Goal: Task Accomplishment & Management: Manage account settings

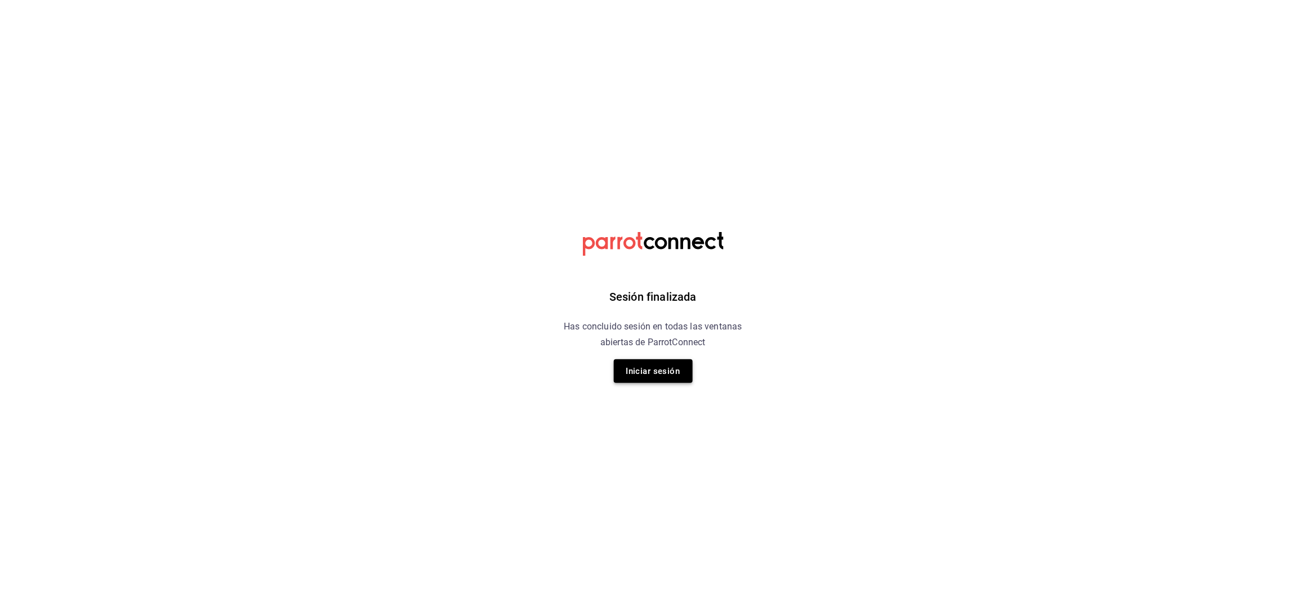
click at [664, 369] on button "Iniciar sesión" at bounding box center [653, 371] width 79 height 24
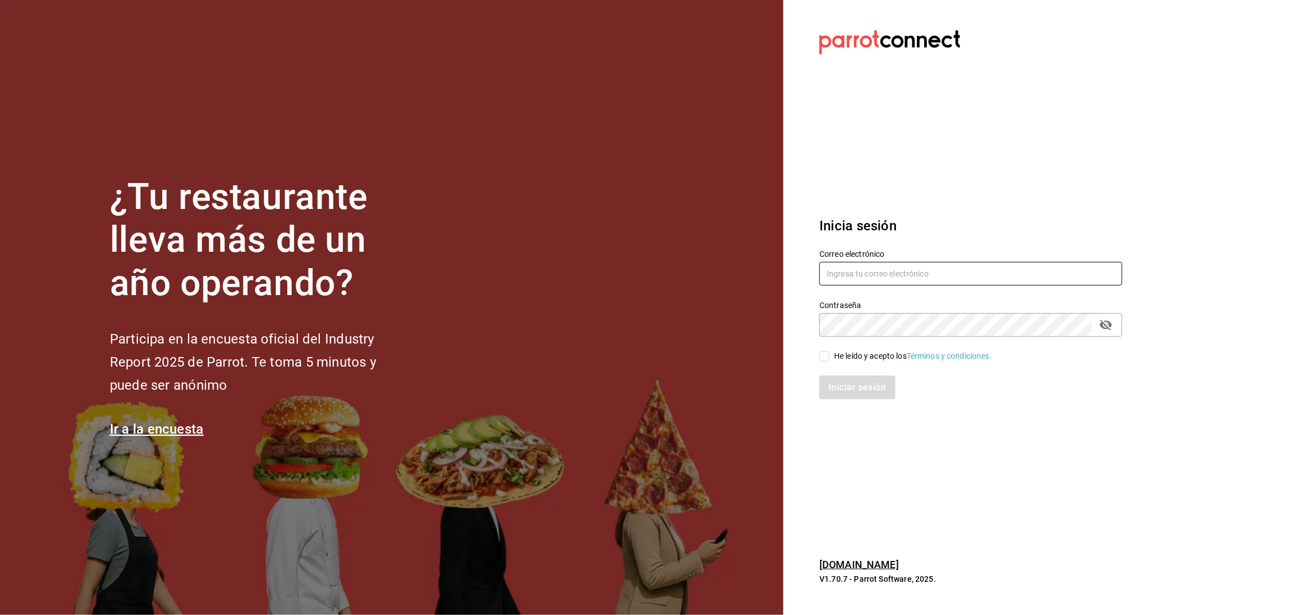
click at [856, 276] on input "text" at bounding box center [970, 274] width 303 height 24
type input "[EMAIL_ADDRESS][DOMAIN_NAME]"
click at [1112, 328] on icon "passwordField" at bounding box center [1106, 325] width 14 height 14
click at [828, 359] on input "He leído y acepto los Términos y condiciones." at bounding box center [824, 356] width 10 height 10
checkbox input "true"
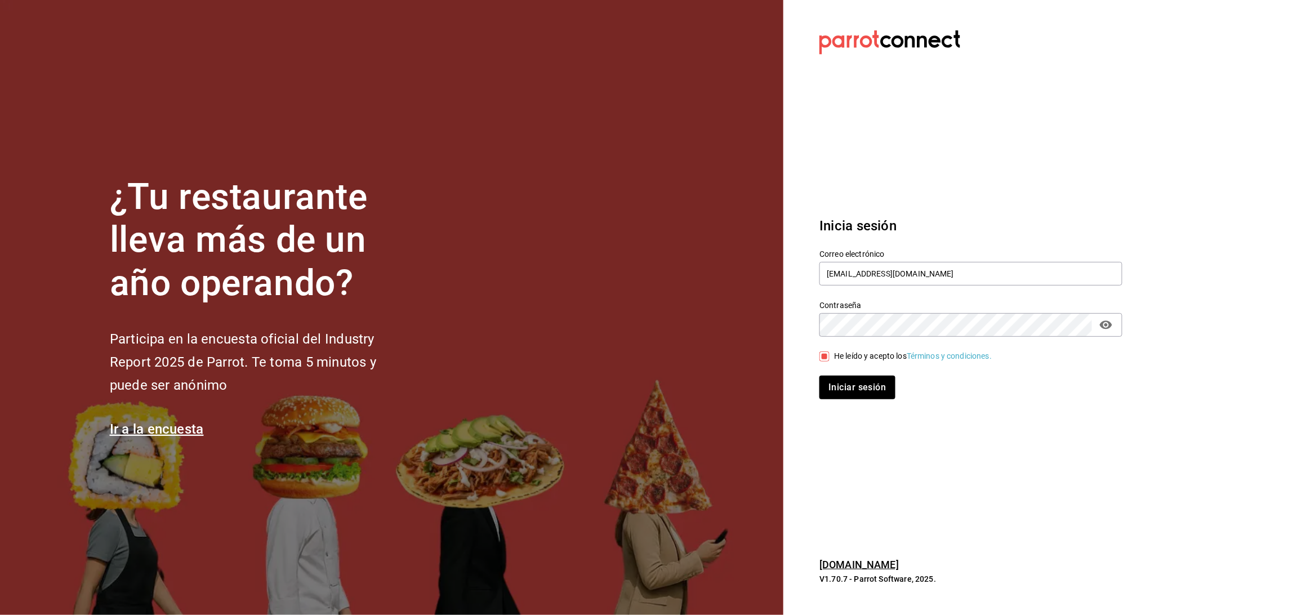
click at [846, 403] on div "Inicia sesión Correo electrónico [EMAIL_ADDRESS][DOMAIN_NAME] Contraseña Contra…" at bounding box center [970, 307] width 303 height 211
click at [847, 395] on button "Iniciar sesión" at bounding box center [857, 387] width 77 height 24
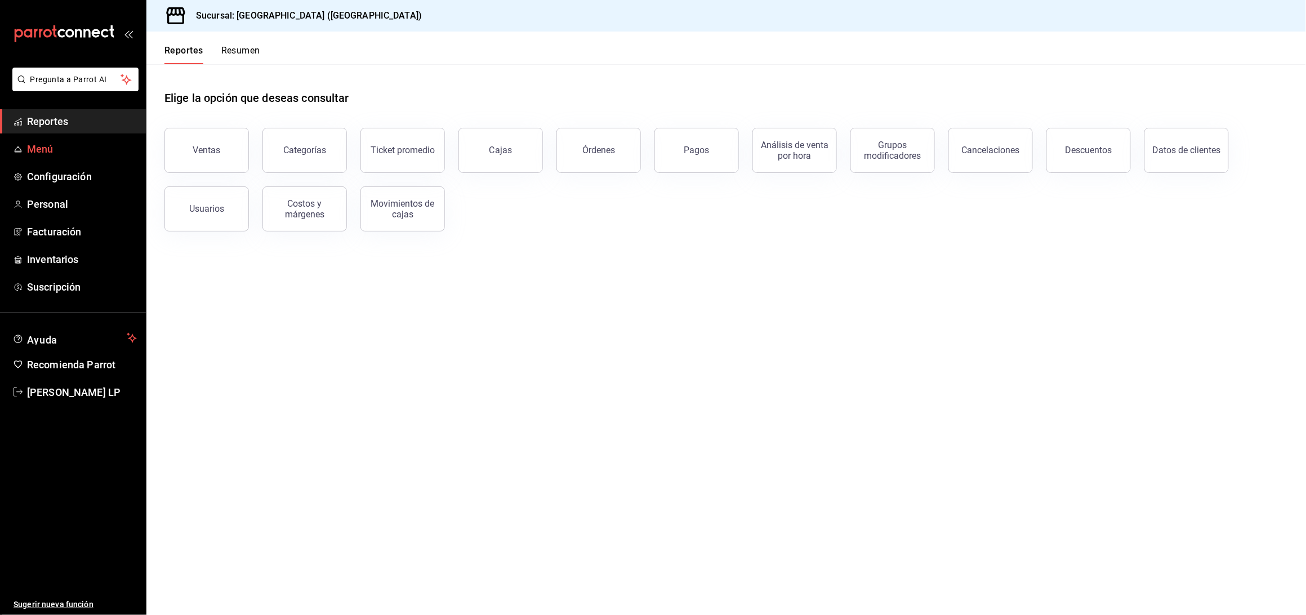
click at [38, 150] on span "Menú" at bounding box center [82, 148] width 110 height 15
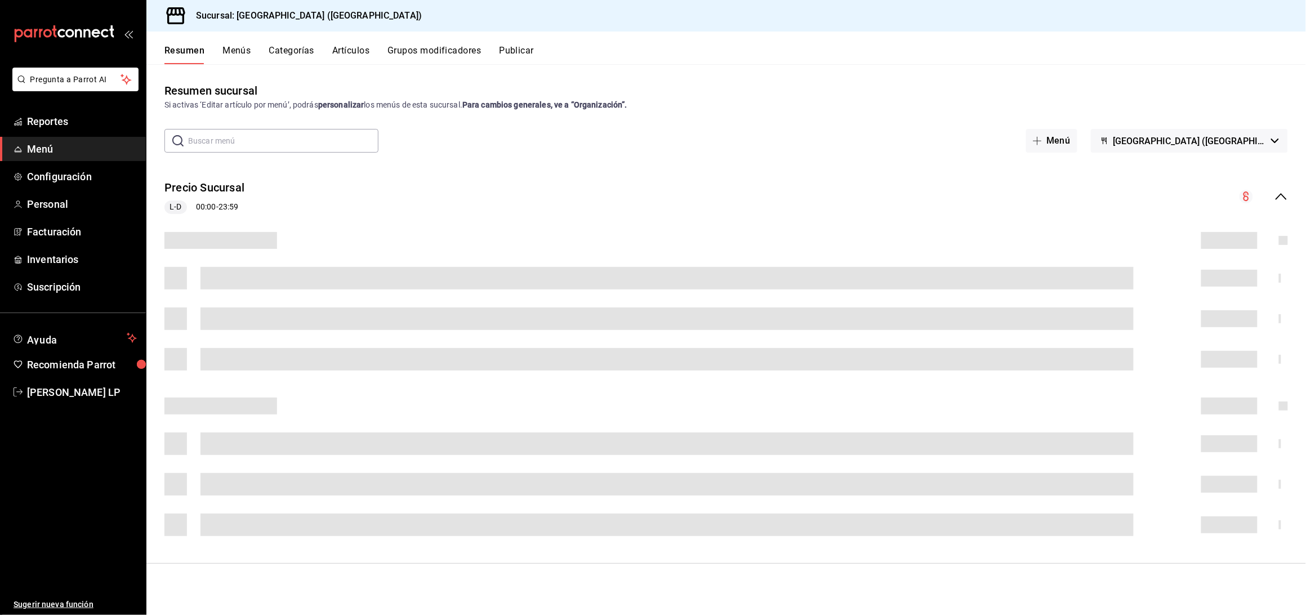
click at [346, 55] on button "Artículos" at bounding box center [350, 54] width 37 height 19
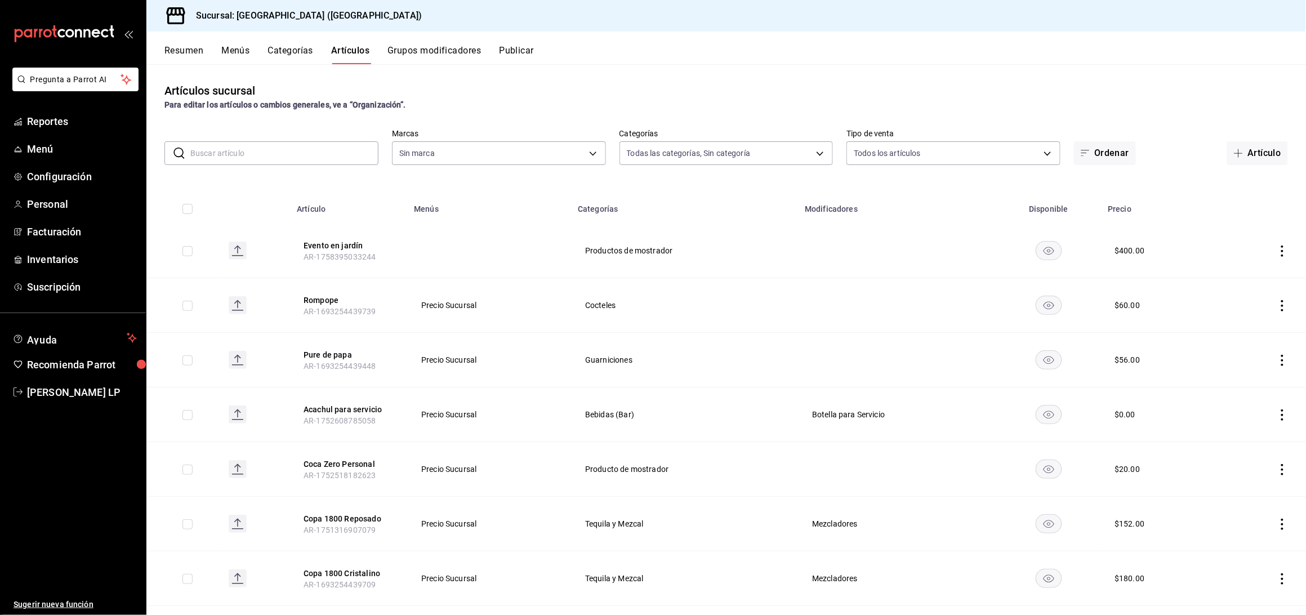
type input "8c3fc7fb-afc8-4fcf-a35f-97b25a26b173,d858cdb4-7991-4d76-a946-9f508960b44e,730af…"
type input "c5b0ed81-af66-4c2d-afb4-f59aa1ecca2b"
click at [288, 163] on input "text" at bounding box center [284, 153] width 188 height 23
type input "RESER"
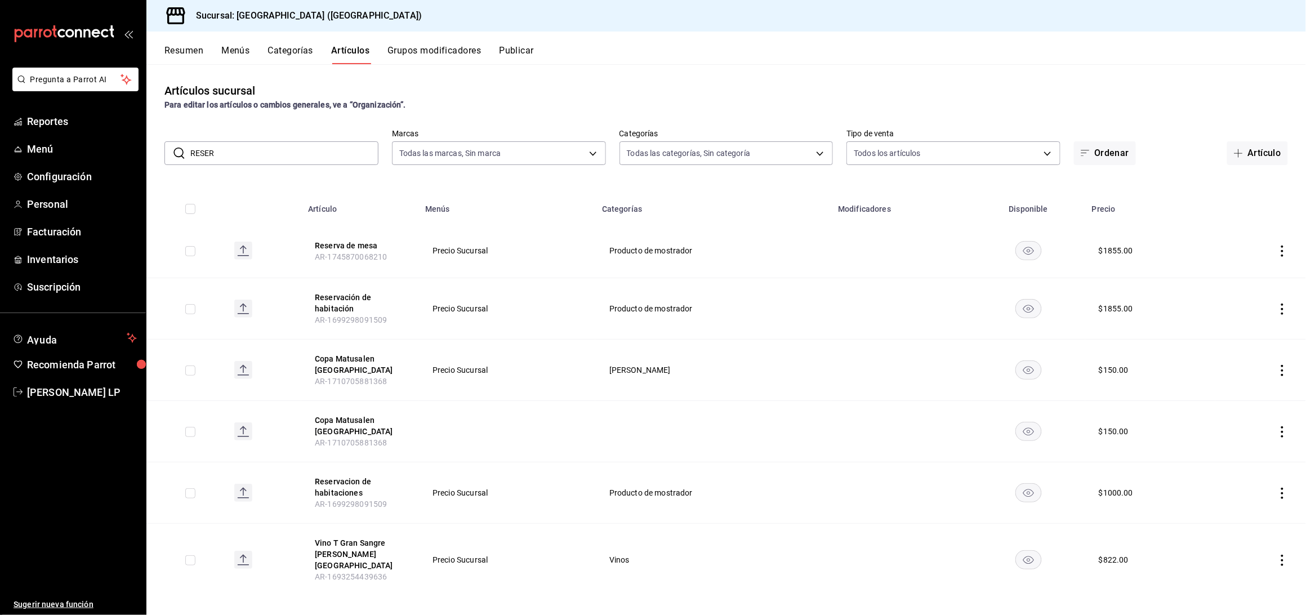
click at [1281, 305] on icon "actions" at bounding box center [1281, 308] width 11 height 11
click at [1258, 327] on li "Editar" at bounding box center [1239, 335] width 68 height 23
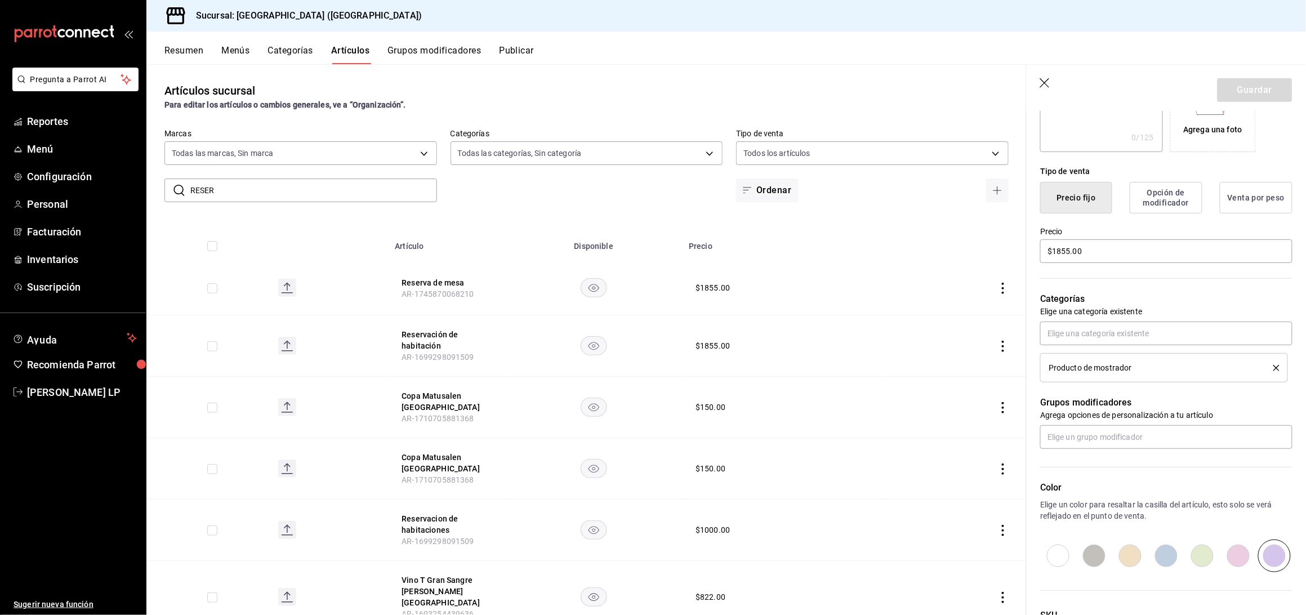
scroll to position [225, 0]
click at [1069, 252] on input "$1855.00" at bounding box center [1166, 251] width 252 height 24
type input "$1.00"
type input "$765.00"
click at [1250, 85] on button "Guardar" at bounding box center [1254, 90] width 75 height 24
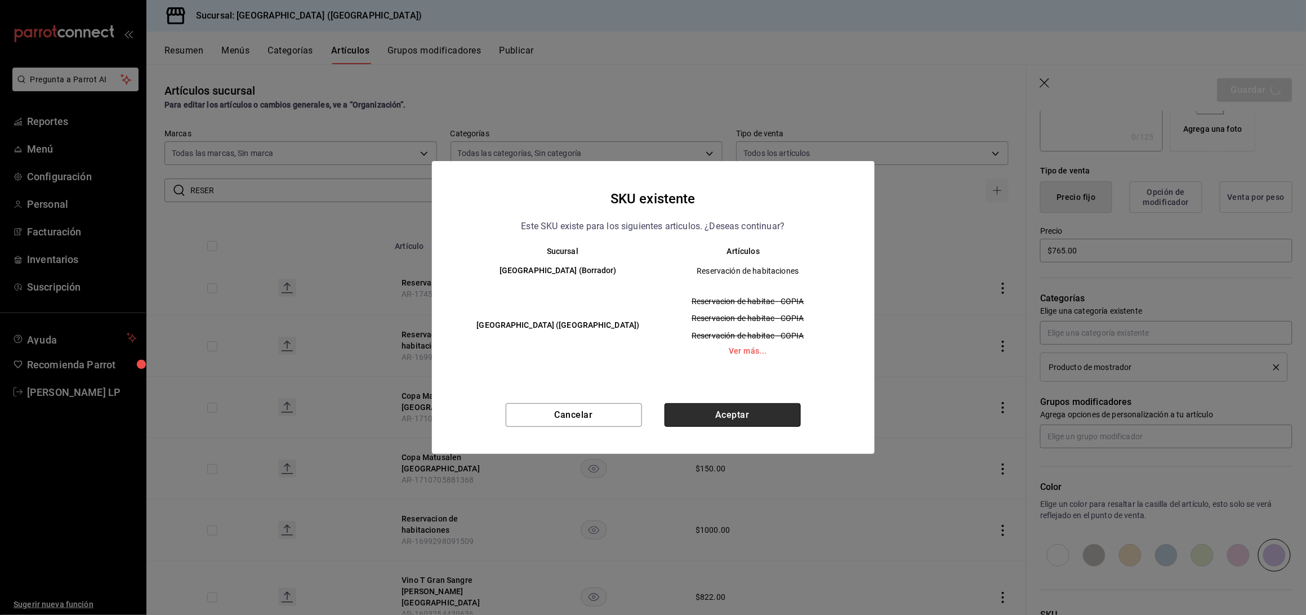
click at [741, 414] on button "Aceptar" at bounding box center [732, 415] width 136 height 24
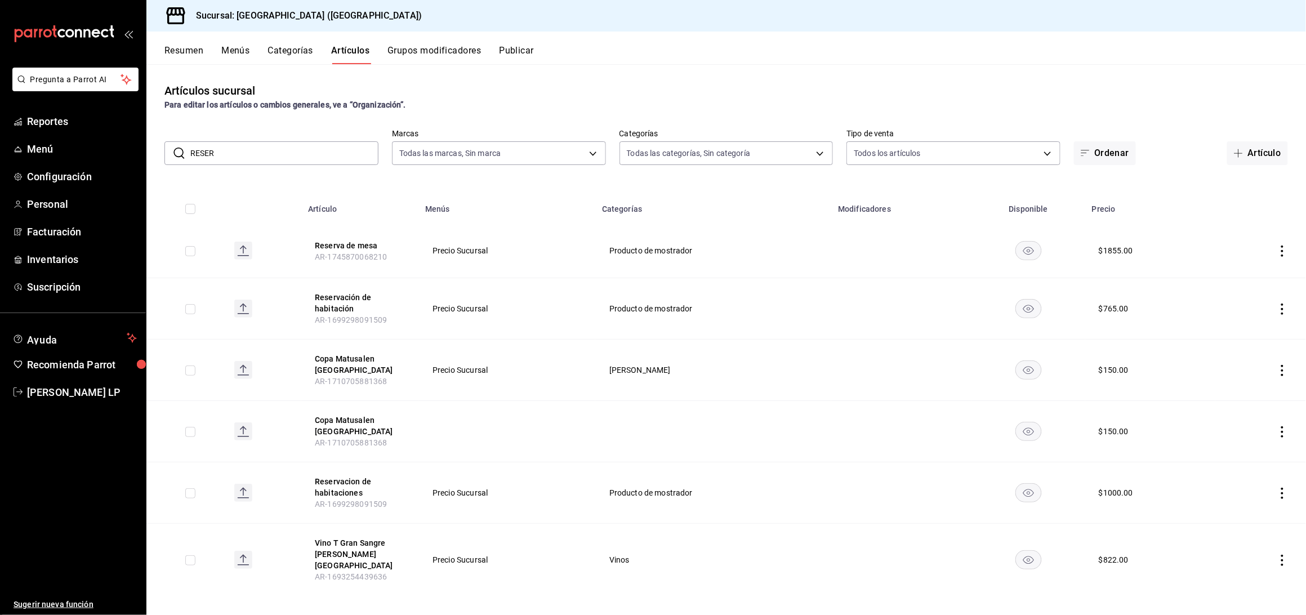
click at [323, 155] on input "RESER" at bounding box center [284, 153] width 188 height 23
type input "R"
